Goal: Task Accomplishment & Management: Use online tool/utility

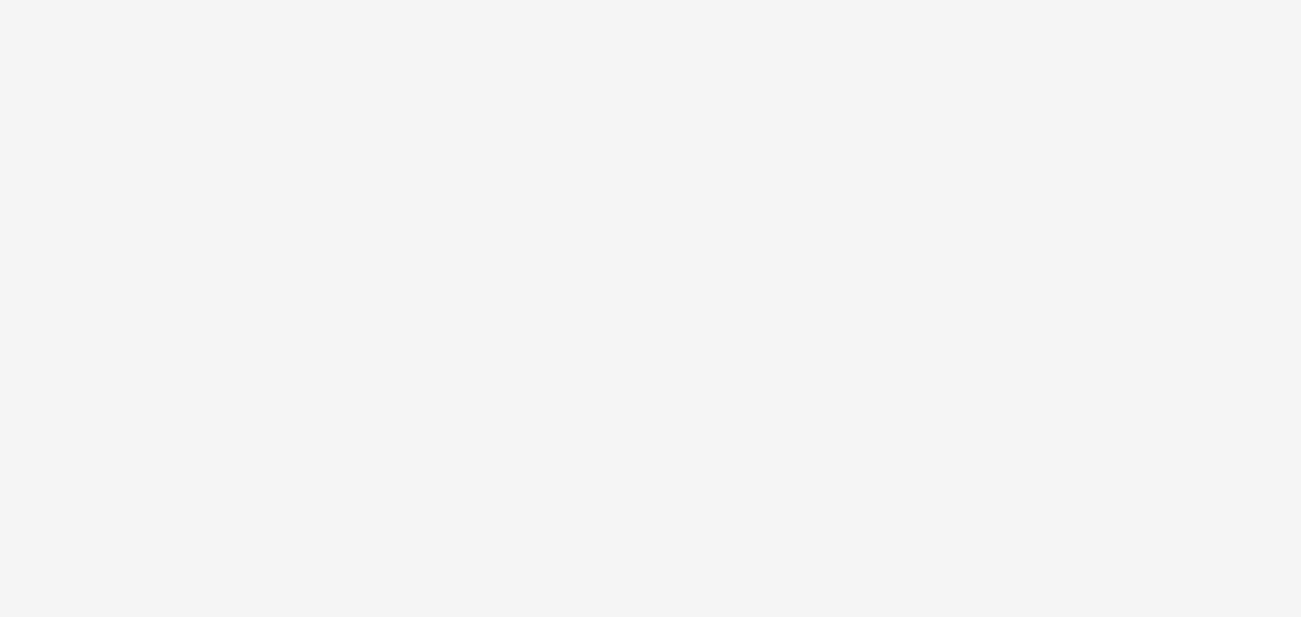
select select "11a7df10-284f-415c-b52a-427acf4c31ae"
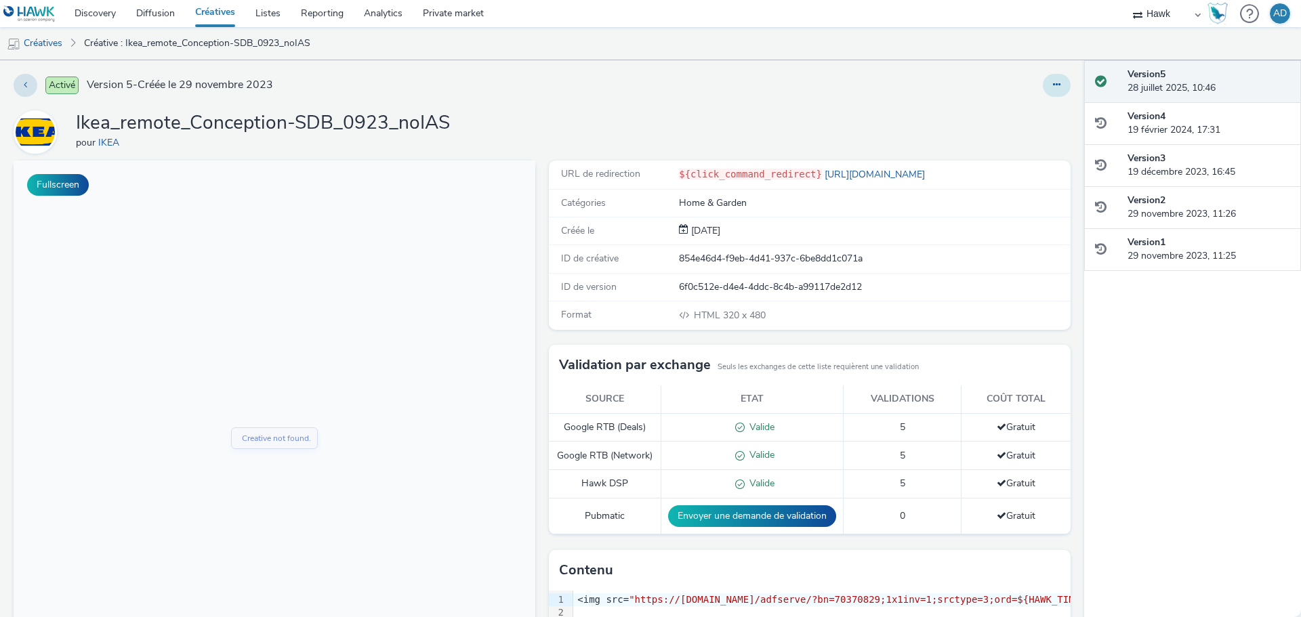
click at [1053, 82] on icon at bounding box center [1056, 84] width 7 height 9
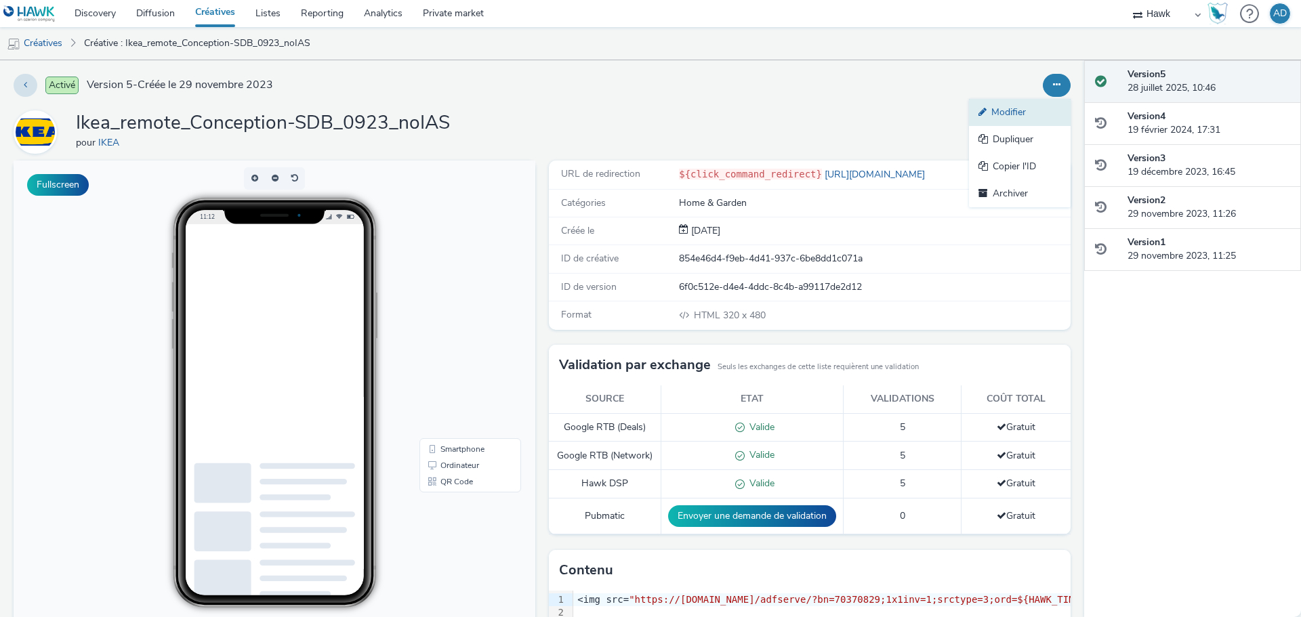
click at [1001, 108] on link "Modifier" at bounding box center [1020, 112] width 102 height 27
